Goal: Find contact information: Find contact information

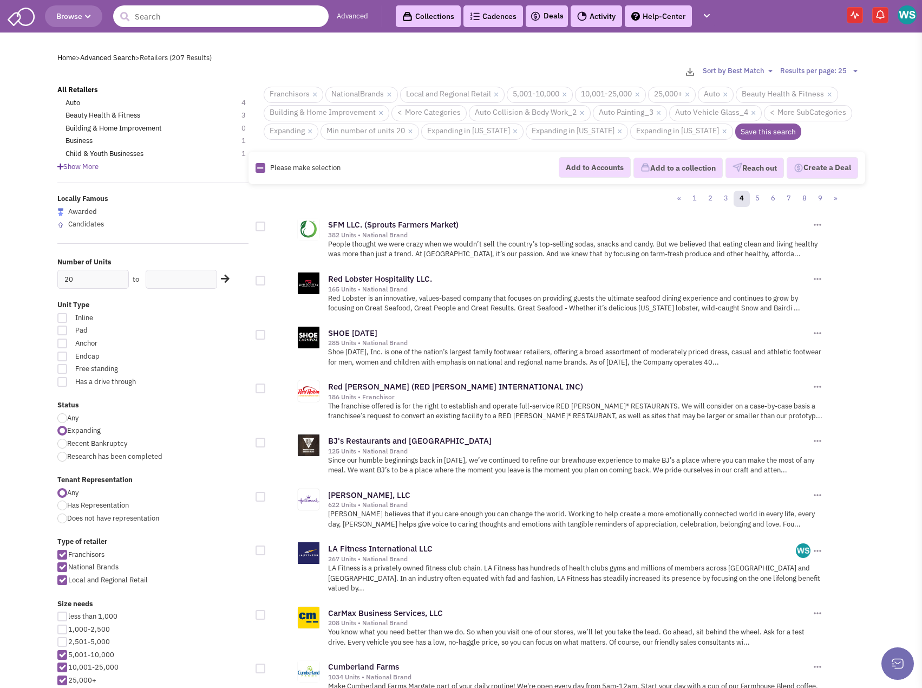
click at [242, 18] on input "text" at bounding box center [221, 16] width 216 height 22
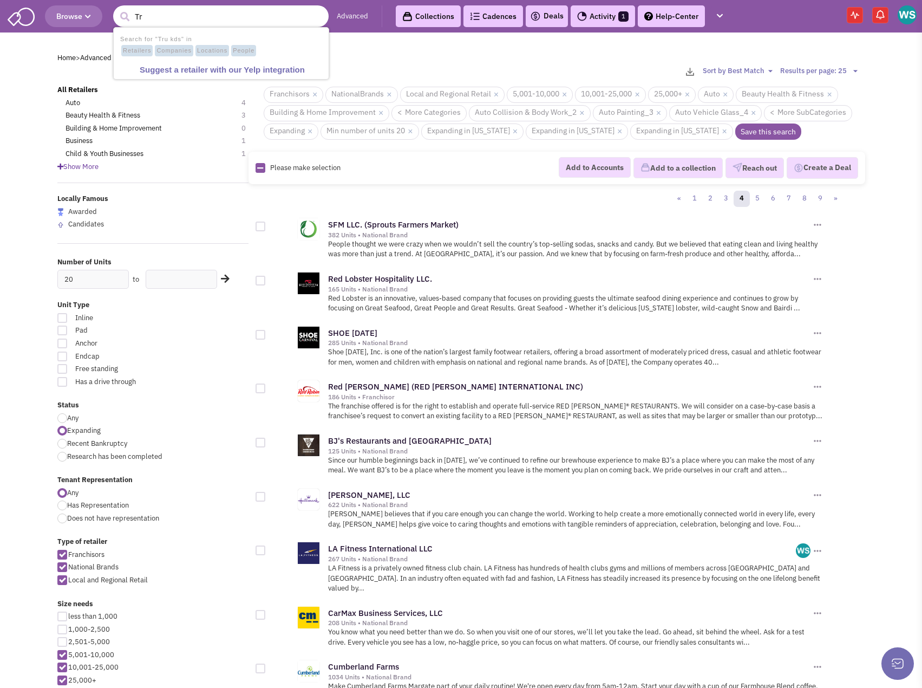
type input "T"
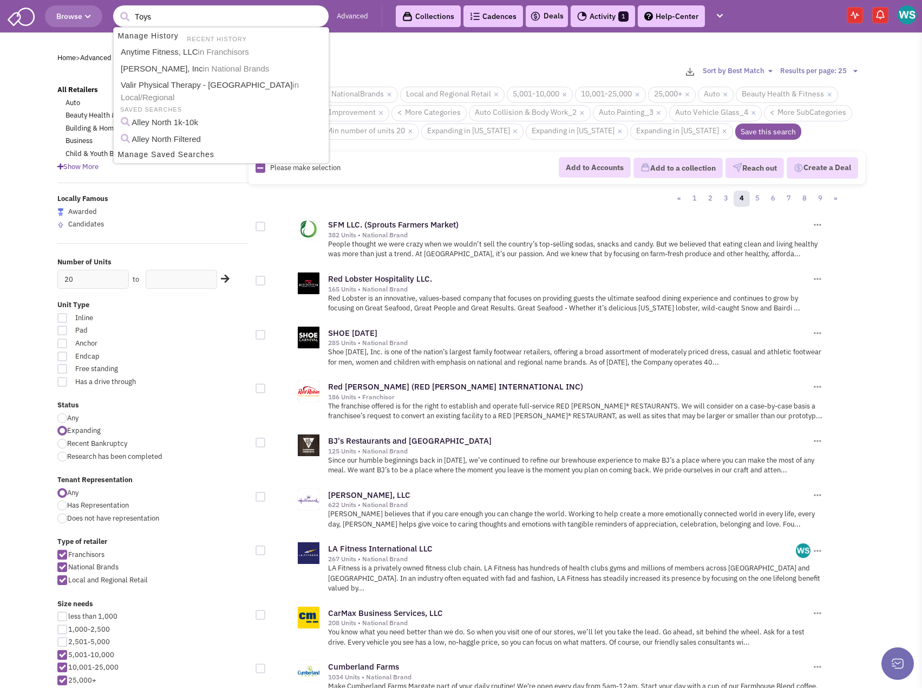
type input "Toys R"
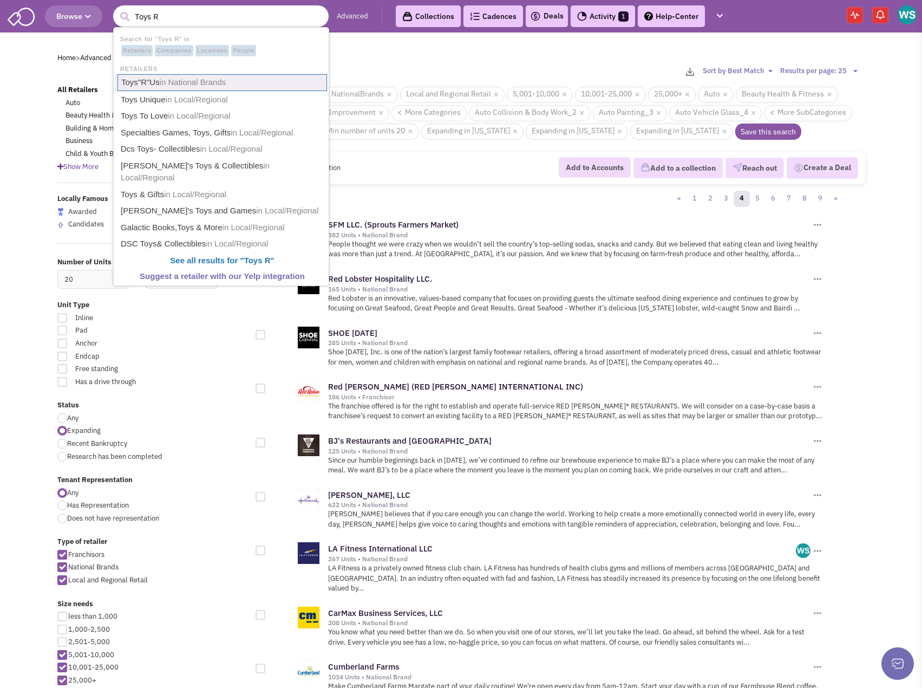
click at [179, 84] on span "in National Brands" at bounding box center [193, 81] width 67 height 9
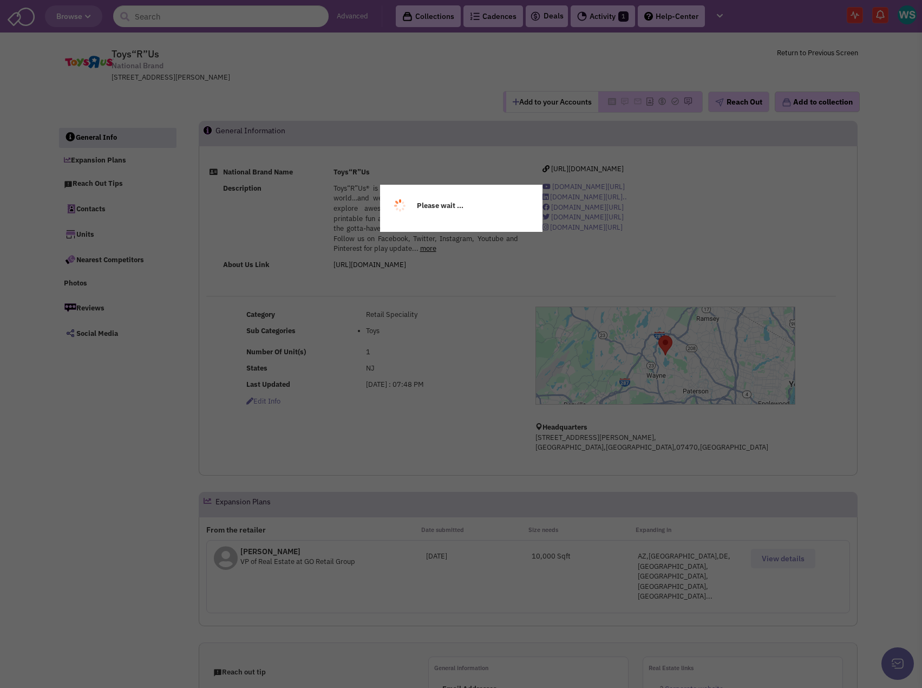
select select
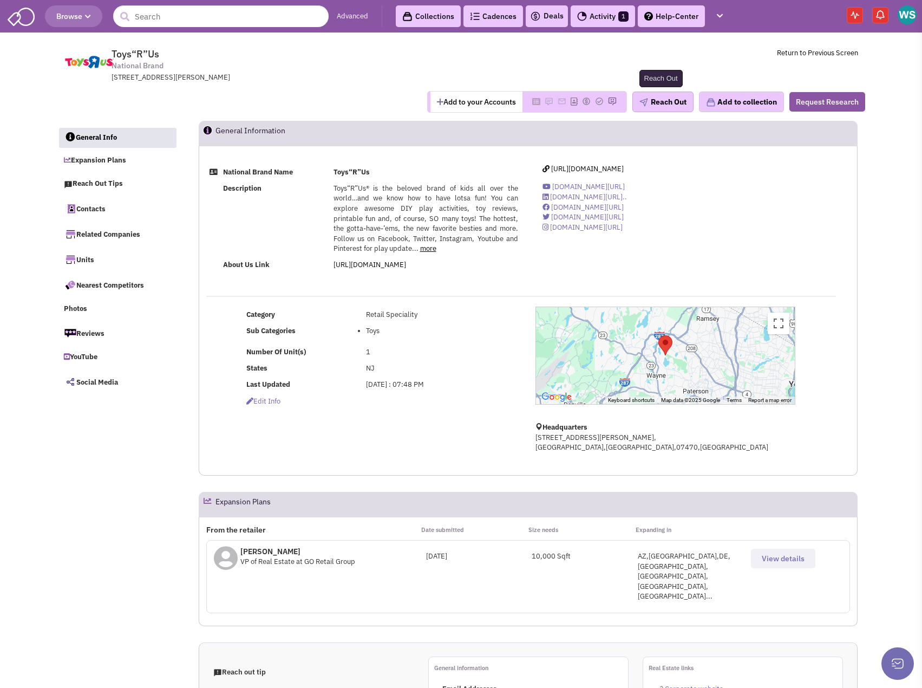
click at [666, 97] on button "Reach Out" at bounding box center [663, 102] width 61 height 21
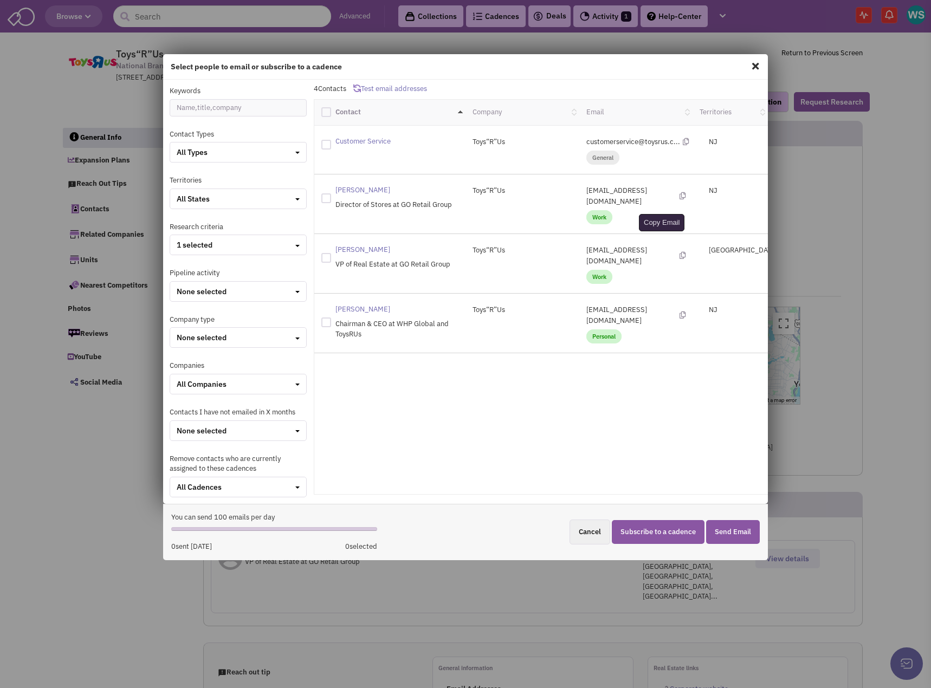
click at [679, 252] on icon at bounding box center [682, 255] width 6 height 7
click at [754, 64] on span at bounding box center [755, 65] width 14 height 17
